Goal: Find specific page/section: Find specific page/section

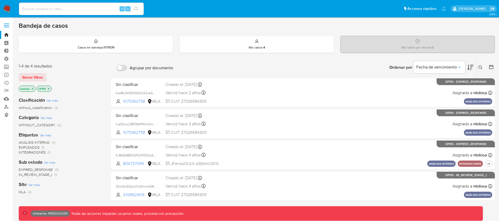
click at [7, 24] on label at bounding box center [6, 25] width 13 height 11
click at [0, 0] on input "checkbox" at bounding box center [0, 0] width 0 height 0
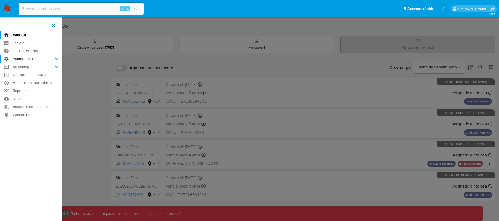
click at [26, 58] on label "Administración" at bounding box center [31, 59] width 62 height 8
click at [0, 0] on input "Administración" at bounding box center [0, 0] width 0 height 0
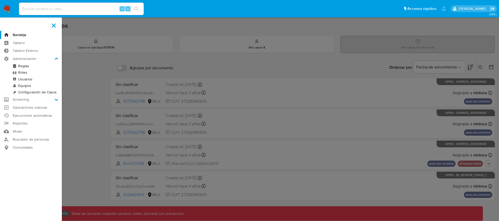
click at [25, 65] on link "Reglas" at bounding box center [31, 66] width 62 height 6
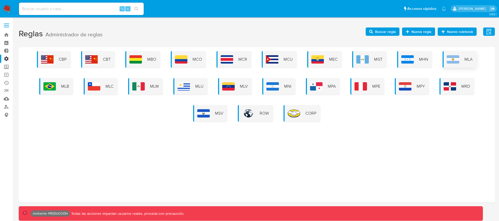
click at [455, 61] on img at bounding box center [453, 59] width 12 height 8
